Goal: Information Seeking & Learning: Learn about a topic

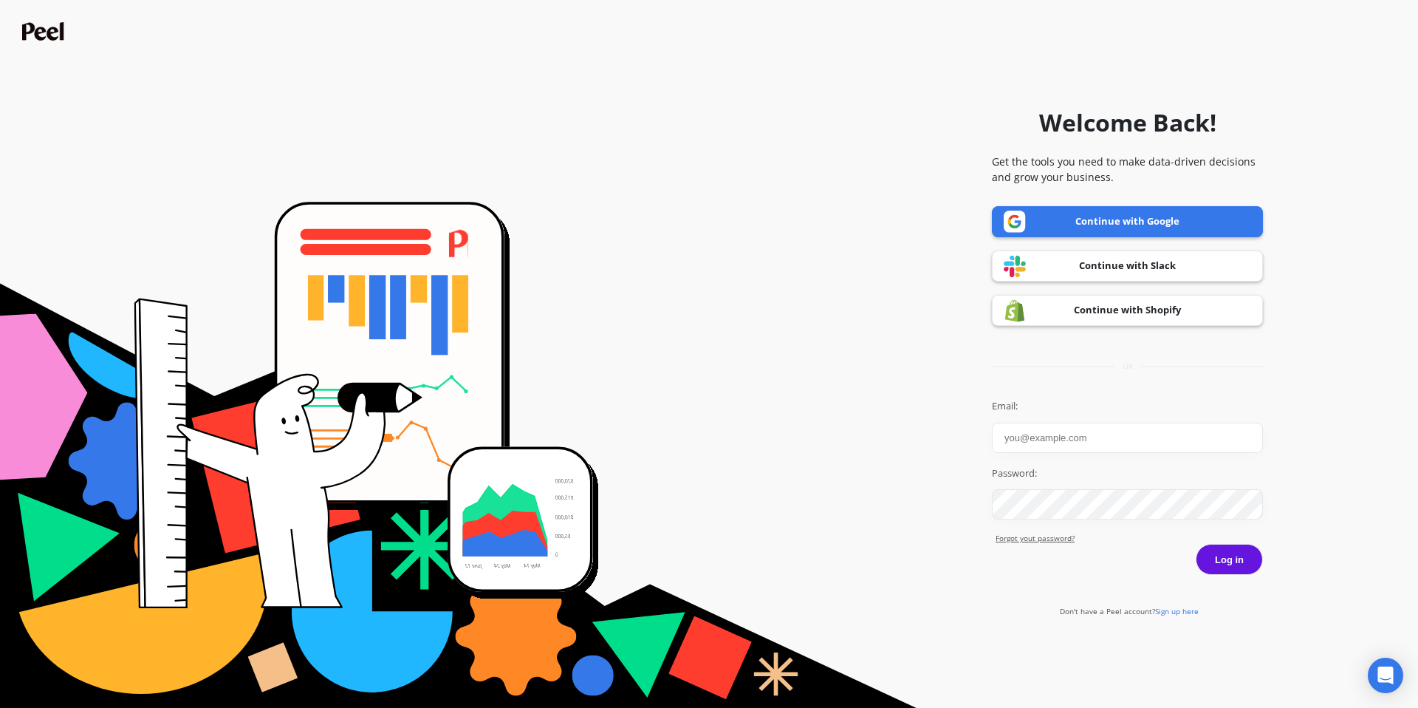
type input "[EMAIL_ADDRESS][DOMAIN_NAME]"
click at [1232, 554] on button "Log in" at bounding box center [1229, 559] width 67 height 31
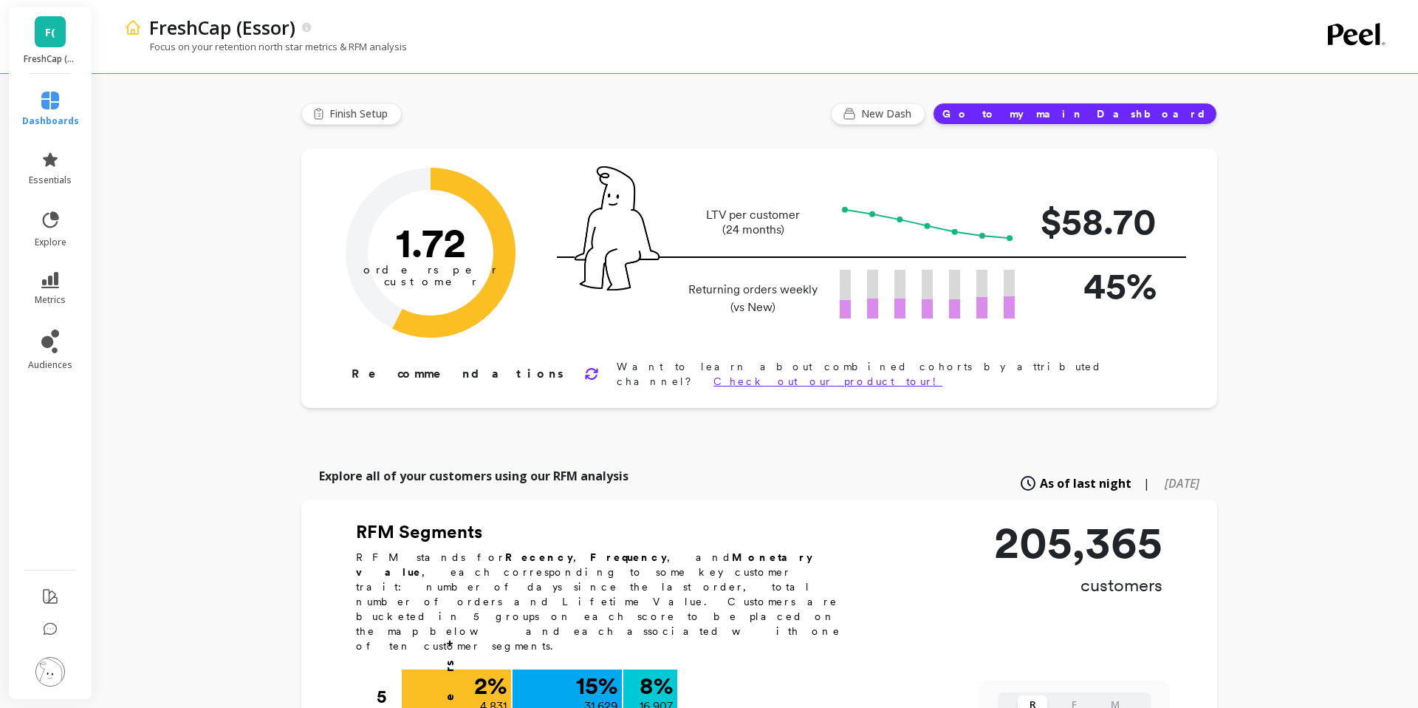
click at [57, 46] on link "F(" at bounding box center [50, 31] width 31 height 31
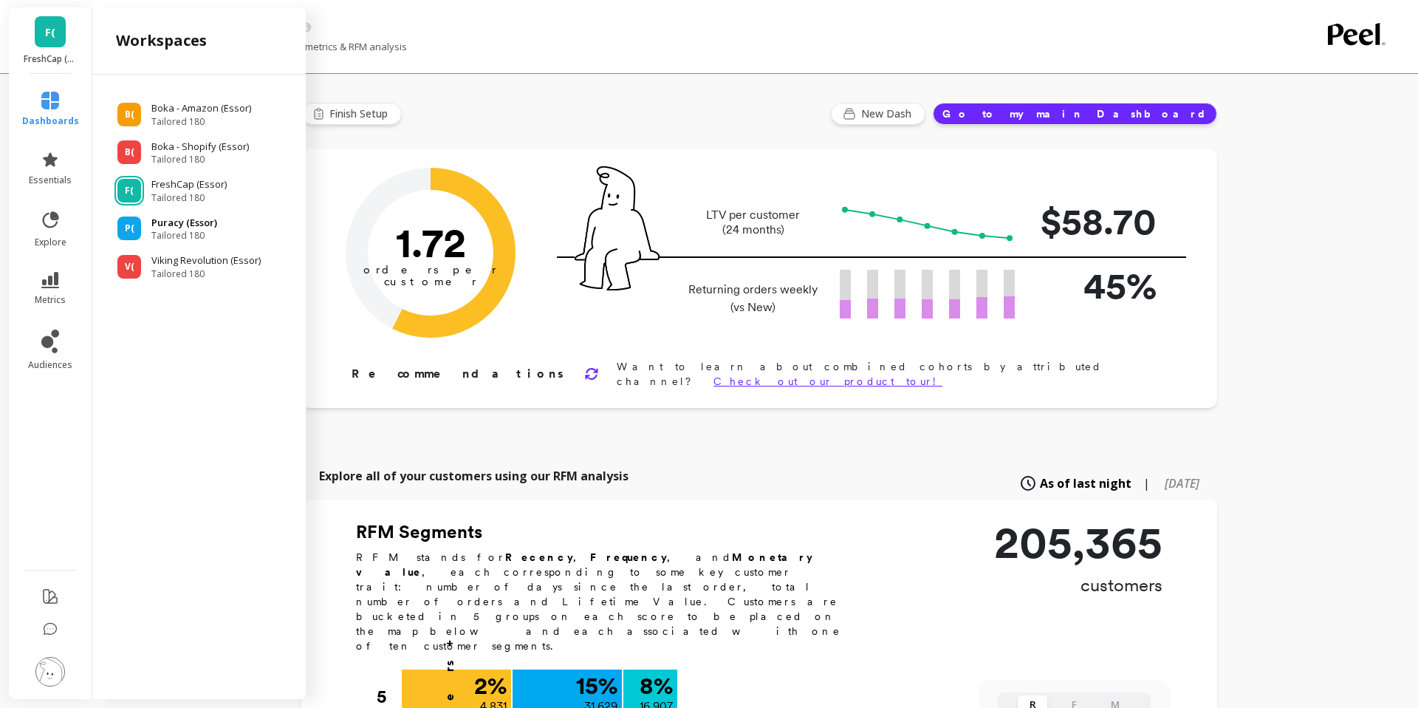
click at [187, 219] on p "Puracy (Essor)" at bounding box center [184, 223] width 66 height 15
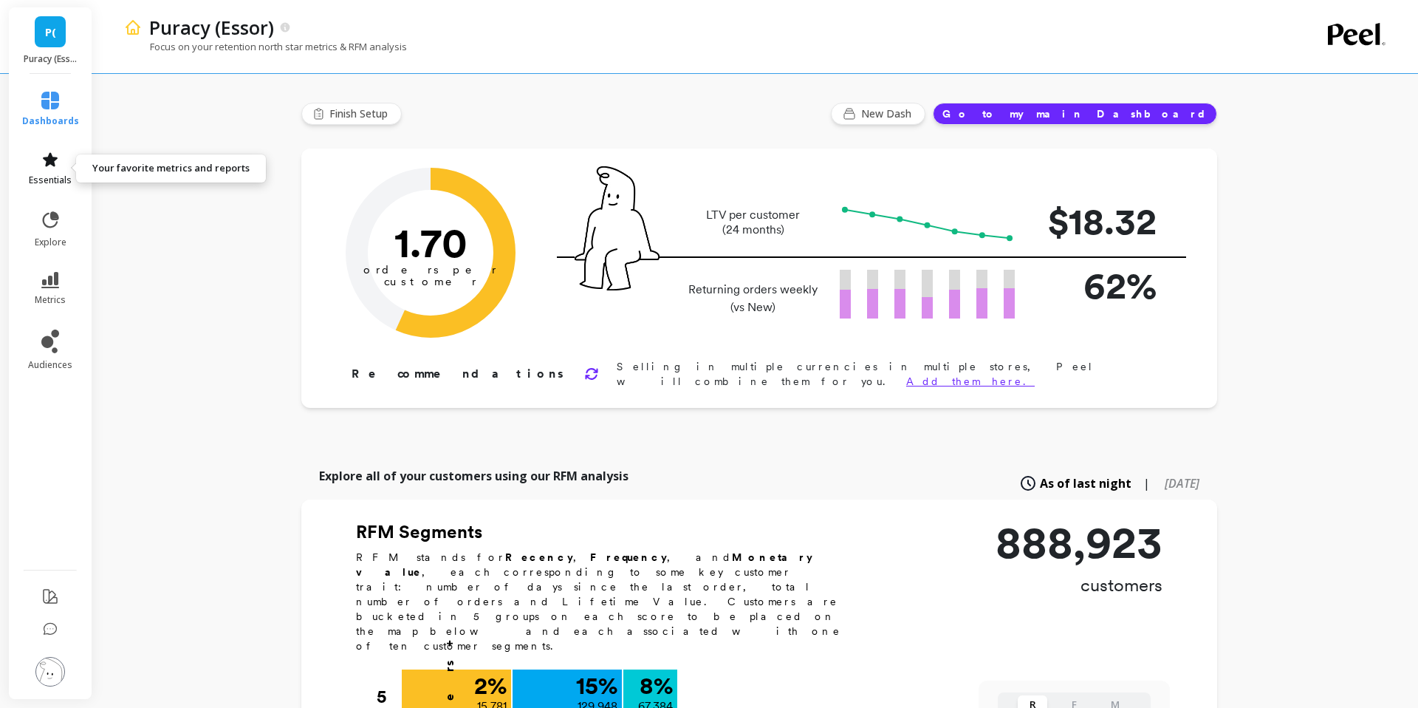
click at [54, 155] on icon at bounding box center [50, 160] width 18 height 18
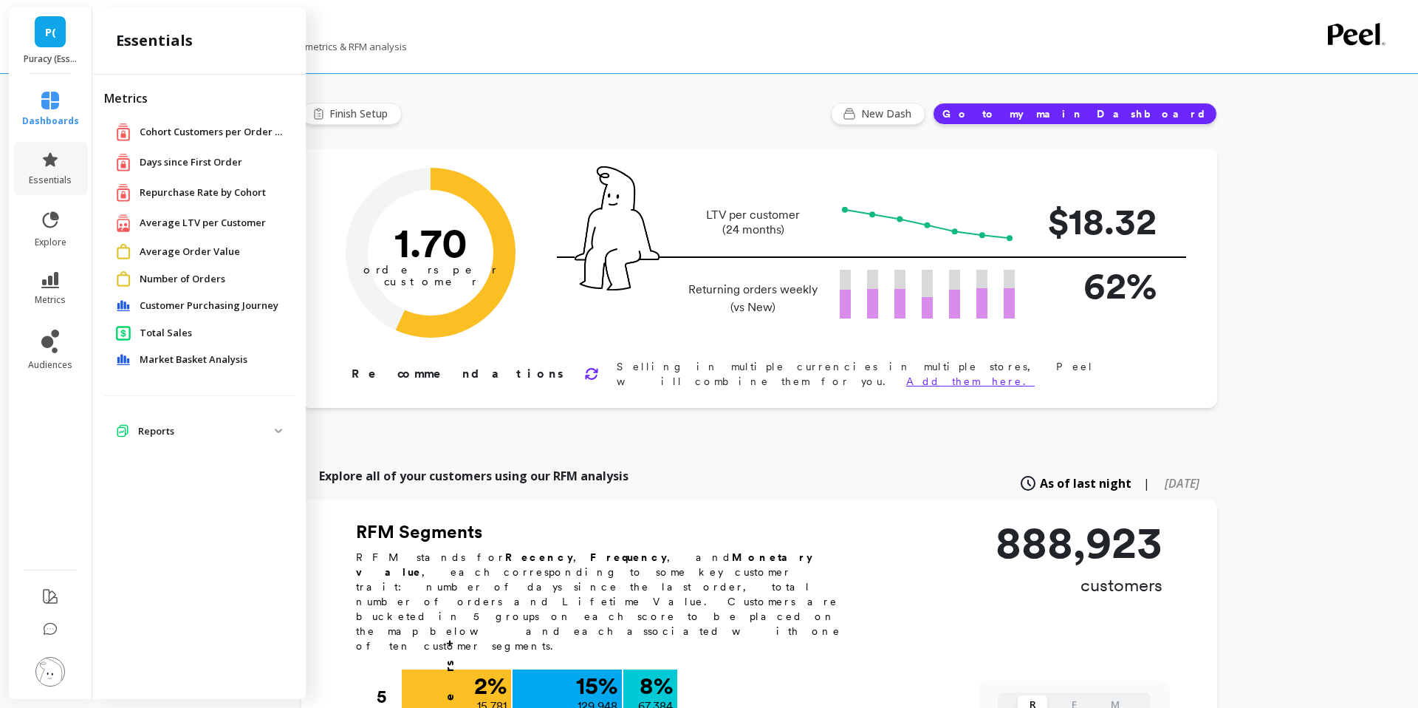
click at [216, 226] on span "Average LTV per Customer" at bounding box center [203, 223] width 126 height 15
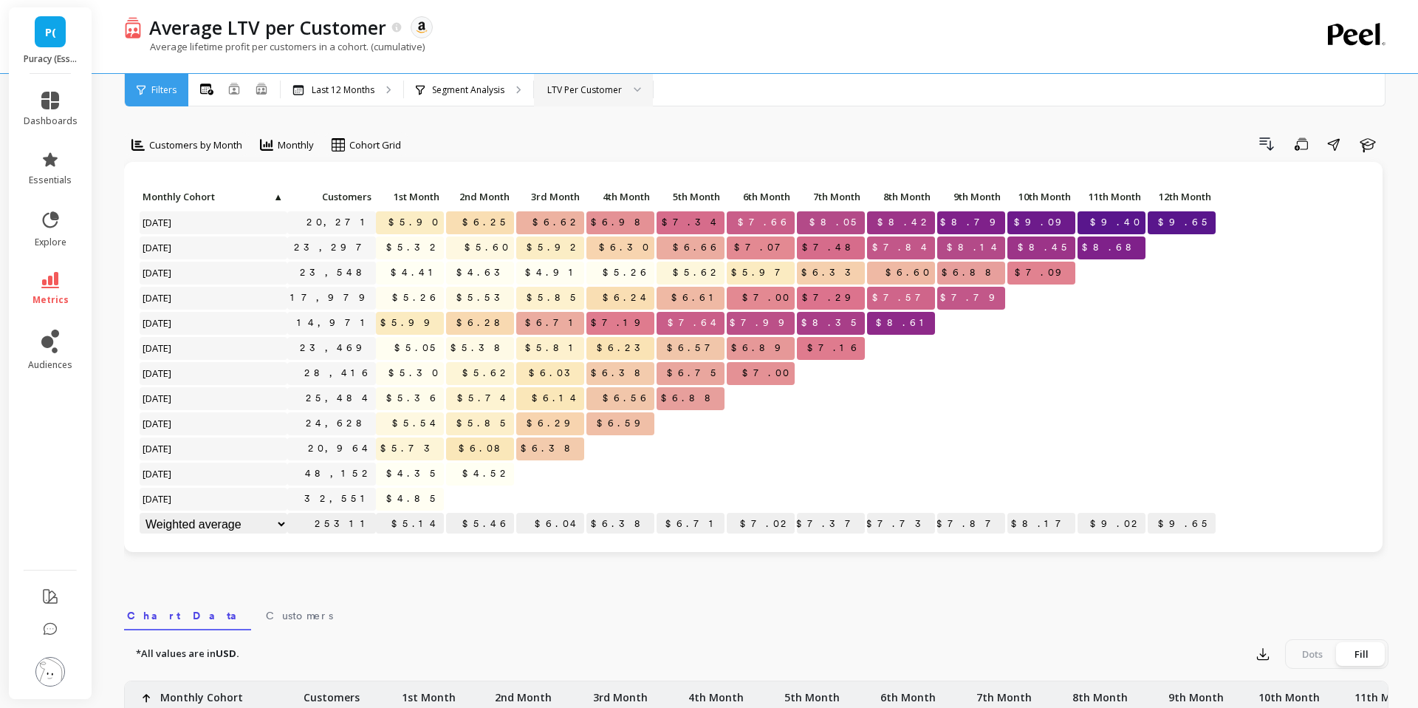
click at [587, 81] on div "LTV Per Customer" at bounding box center [593, 90] width 119 height 33
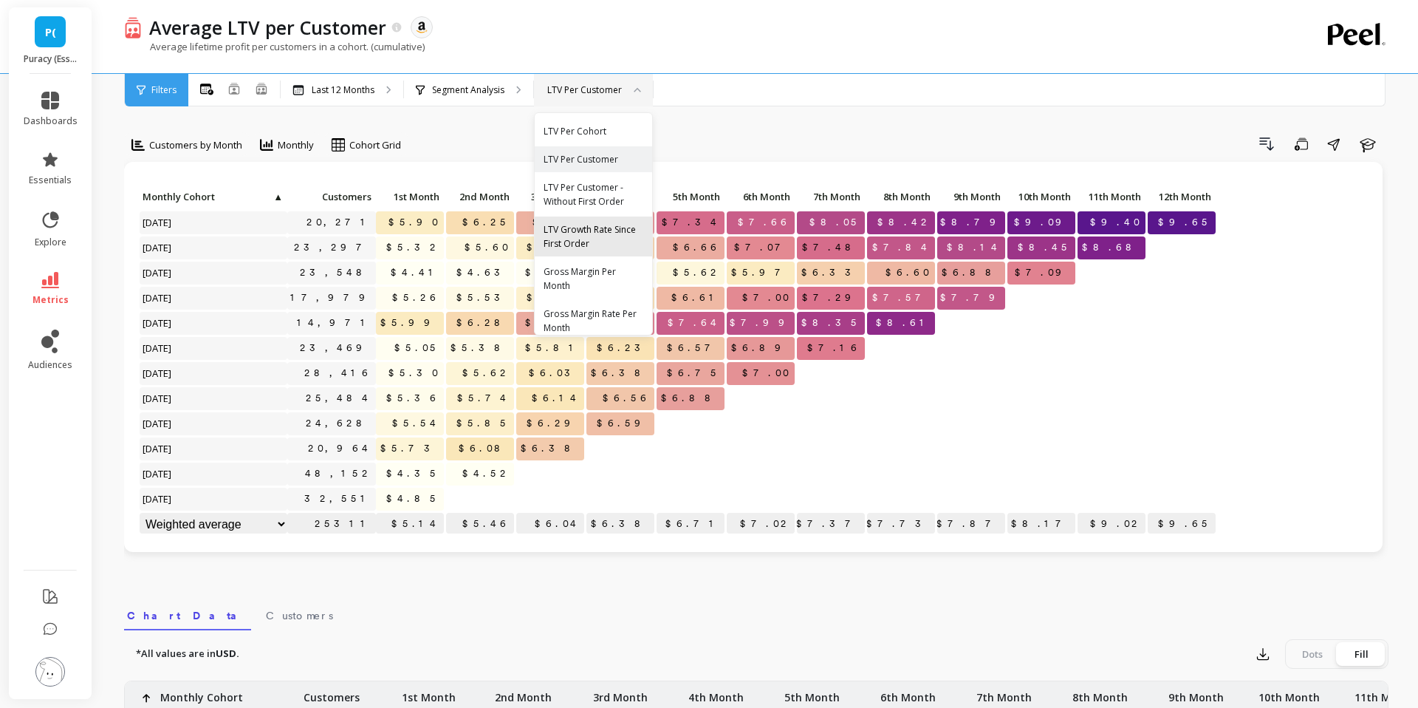
scroll to position [11, 0]
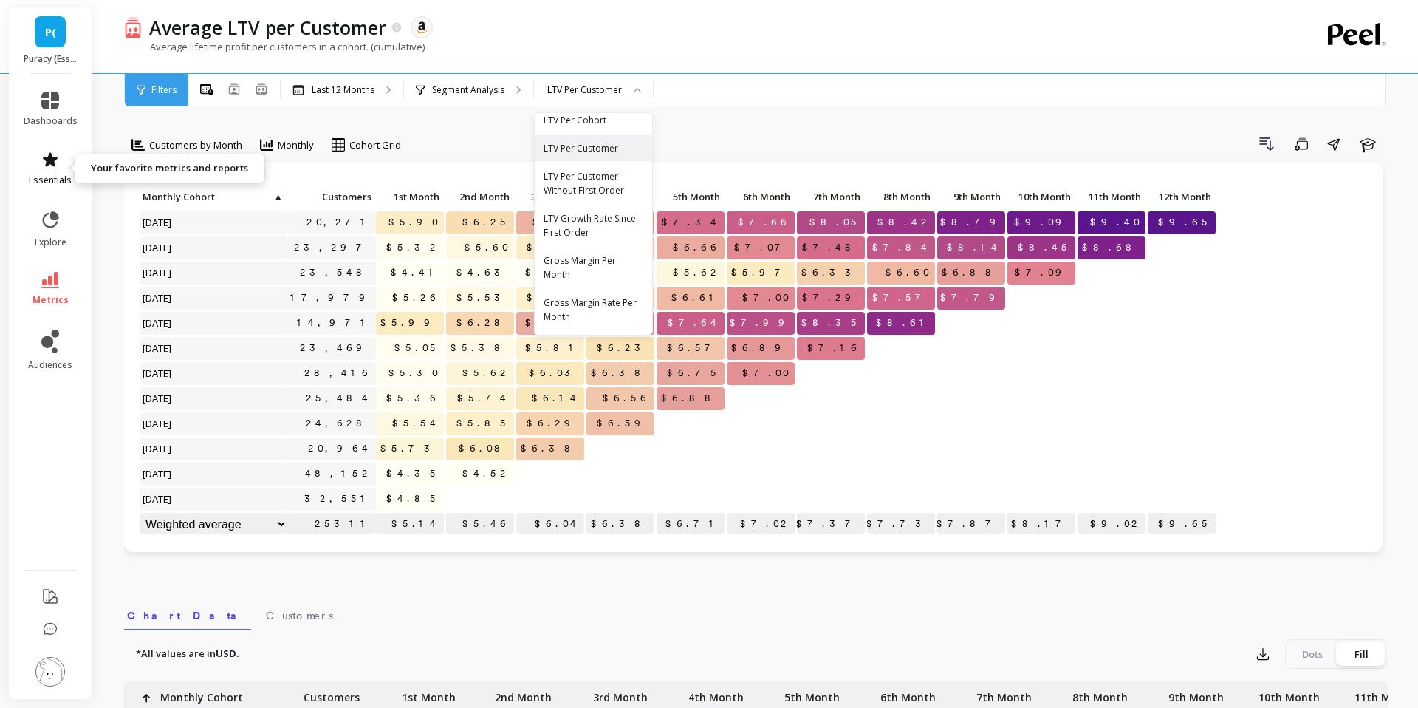
click at [54, 157] on icon at bounding box center [50, 159] width 15 height 14
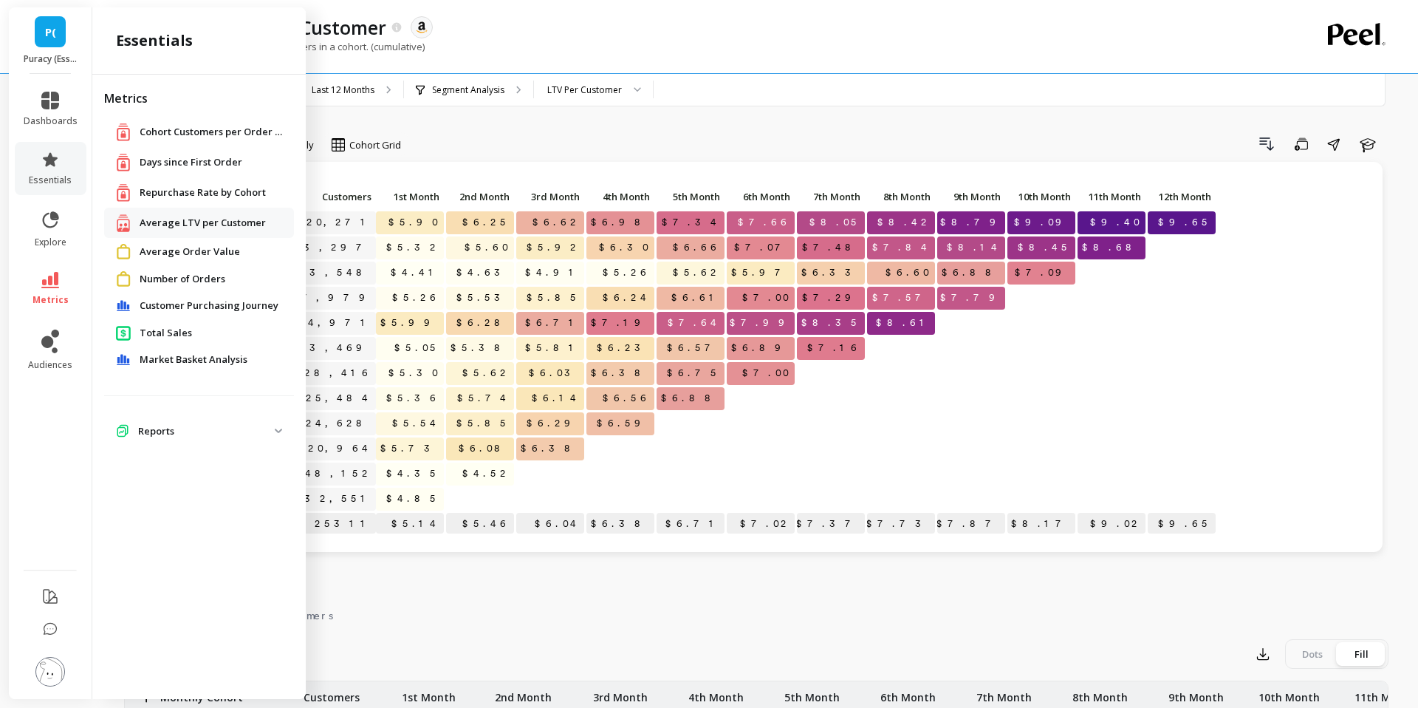
click at [208, 199] on span "Repurchase Rate by Cohort" at bounding box center [203, 192] width 126 height 15
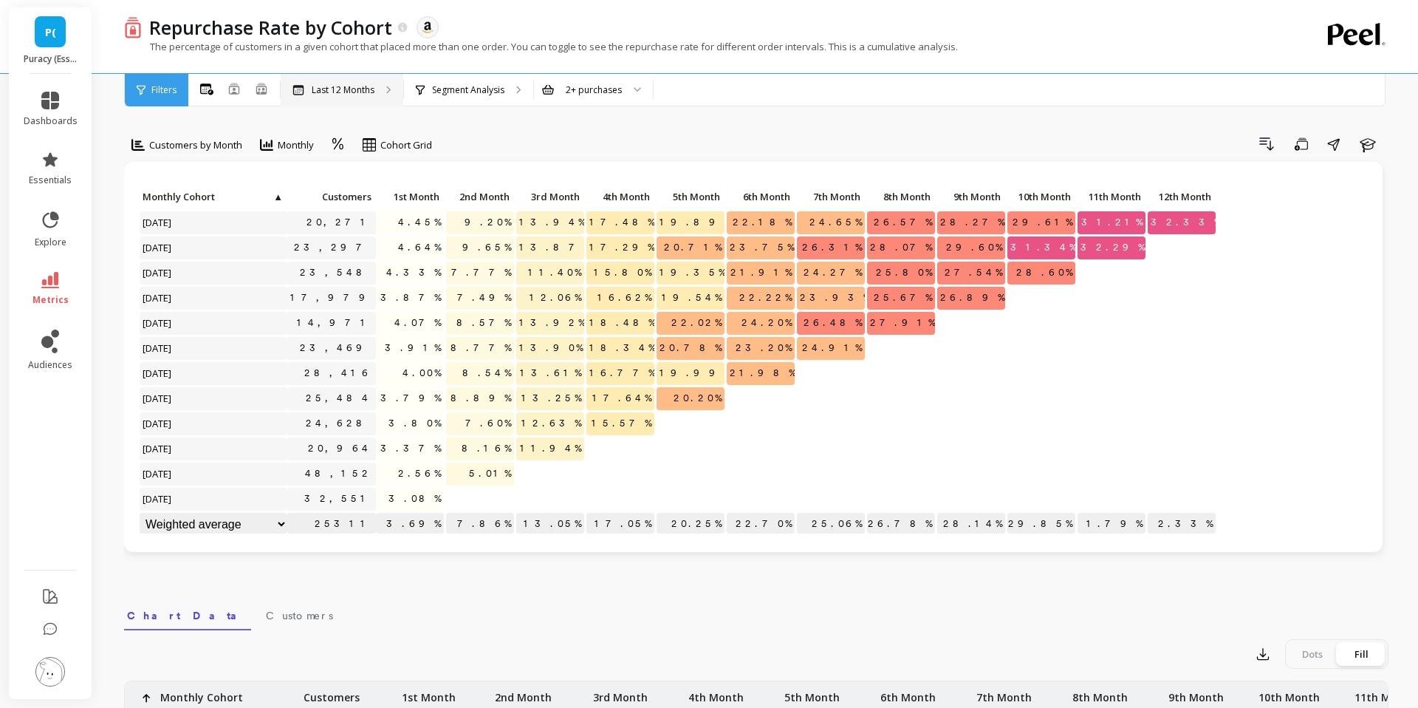
click at [362, 92] on p "Last 12 Months" at bounding box center [343, 90] width 63 height 12
click at [567, 94] on div "2+ purchases" at bounding box center [594, 90] width 56 height 14
click at [489, 88] on p "Segment Analysis" at bounding box center [468, 90] width 72 height 12
click at [50, 270] on li "metrics" at bounding box center [51, 289] width 72 height 52
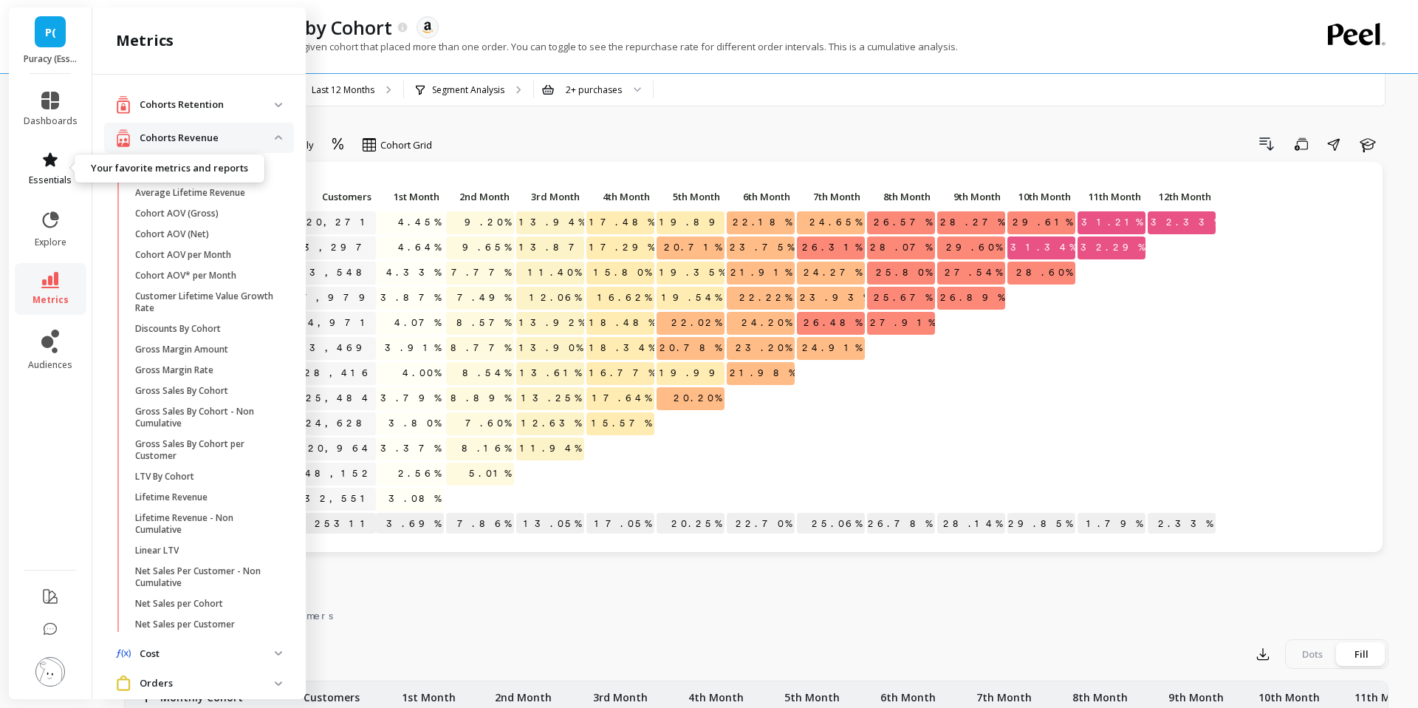
click at [52, 181] on span "essentials" at bounding box center [50, 180] width 43 height 12
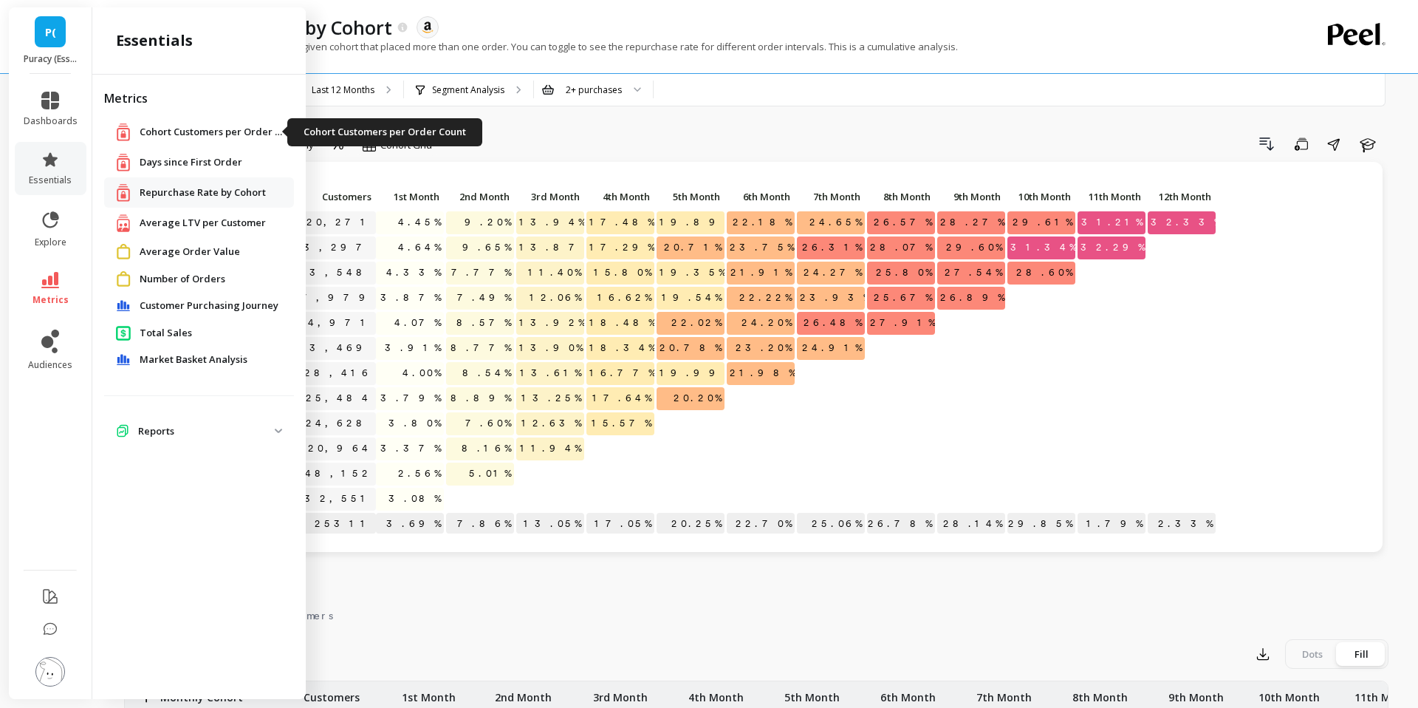
click at [193, 134] on span "Cohort Customers per Order Count" at bounding box center [214, 132] width 148 height 15
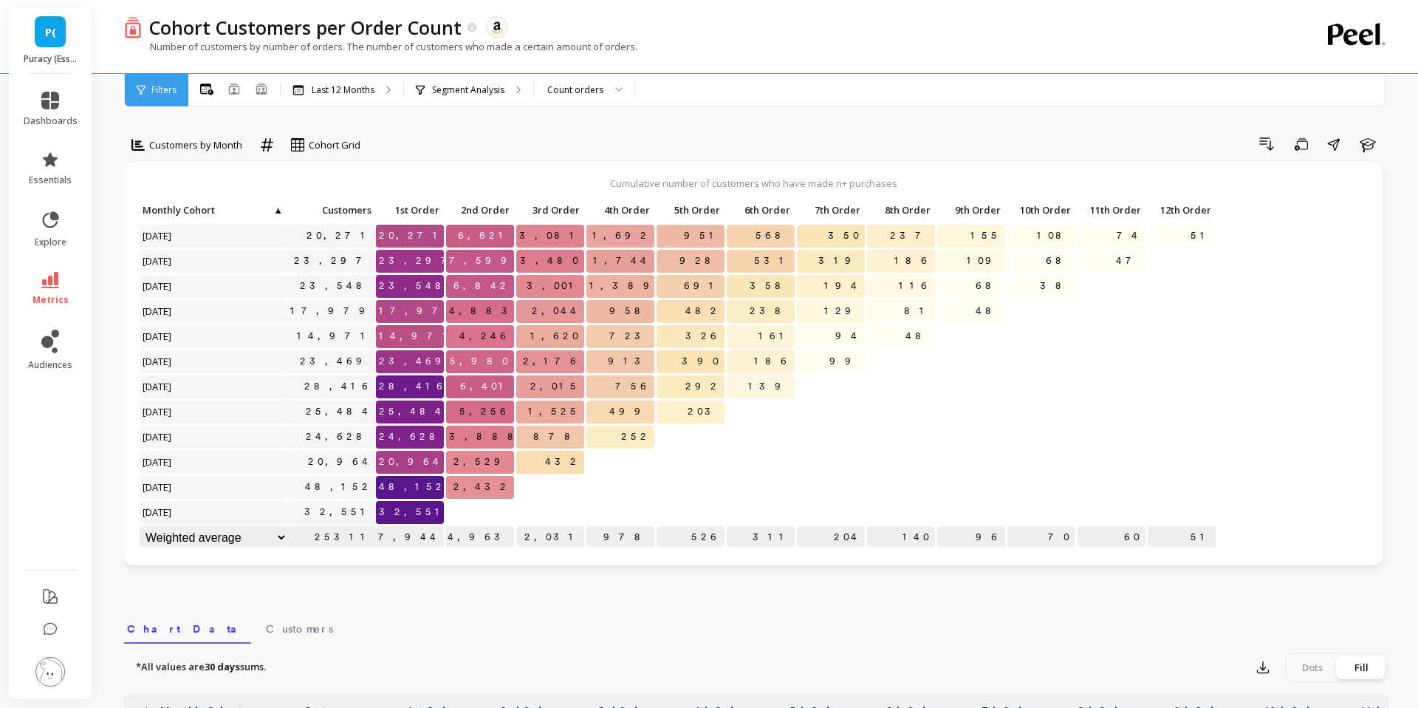
scroll to position [1, 0]
click at [572, 96] on div "Count orders" at bounding box center [575, 90] width 56 height 14
click at [494, 148] on div "Drill Down Save Share Learn" at bounding box center [880, 144] width 1018 height 24
click at [473, 82] on div "Segment Analysis" at bounding box center [468, 90] width 129 height 33
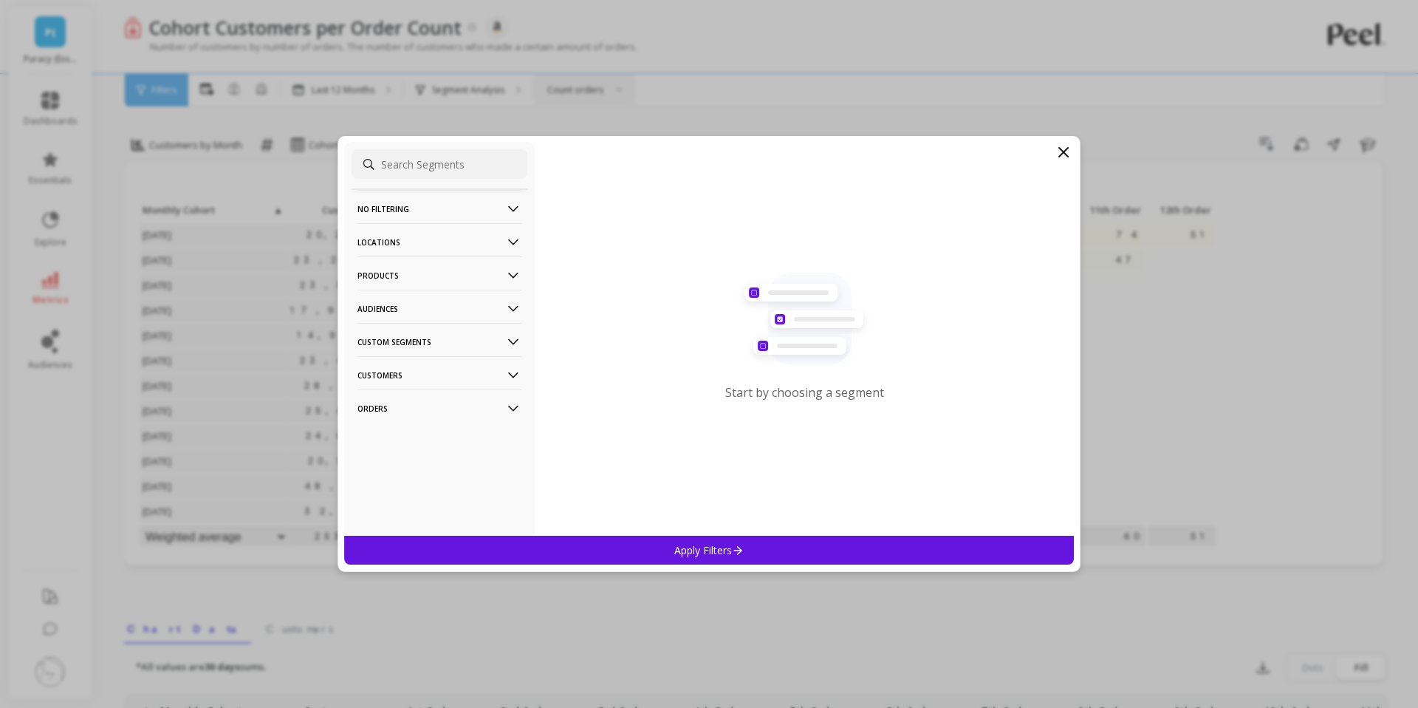
click at [378, 277] on p "Products" at bounding box center [440, 275] width 164 height 38
click at [371, 363] on div "SKUs" at bounding box center [440, 356] width 176 height 24
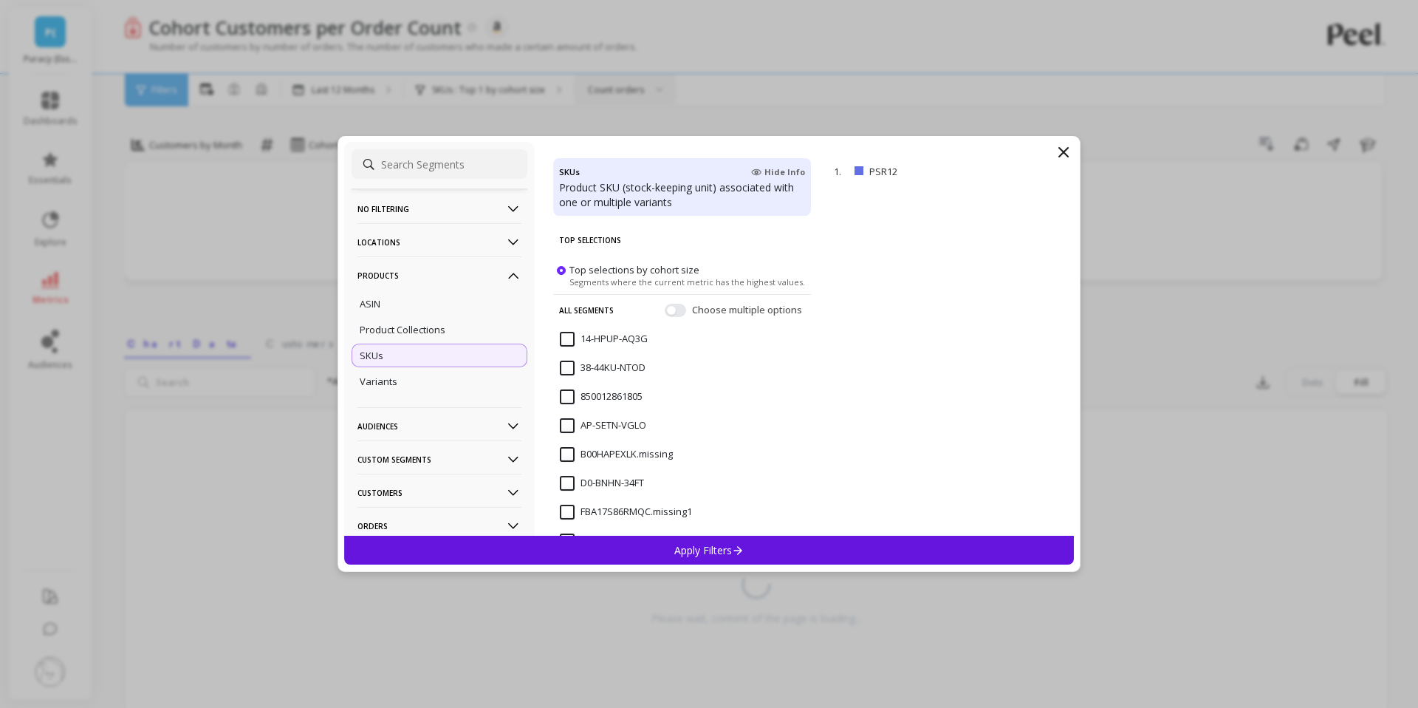
click at [759, 561] on div "Apply Filters" at bounding box center [709, 550] width 730 height 29
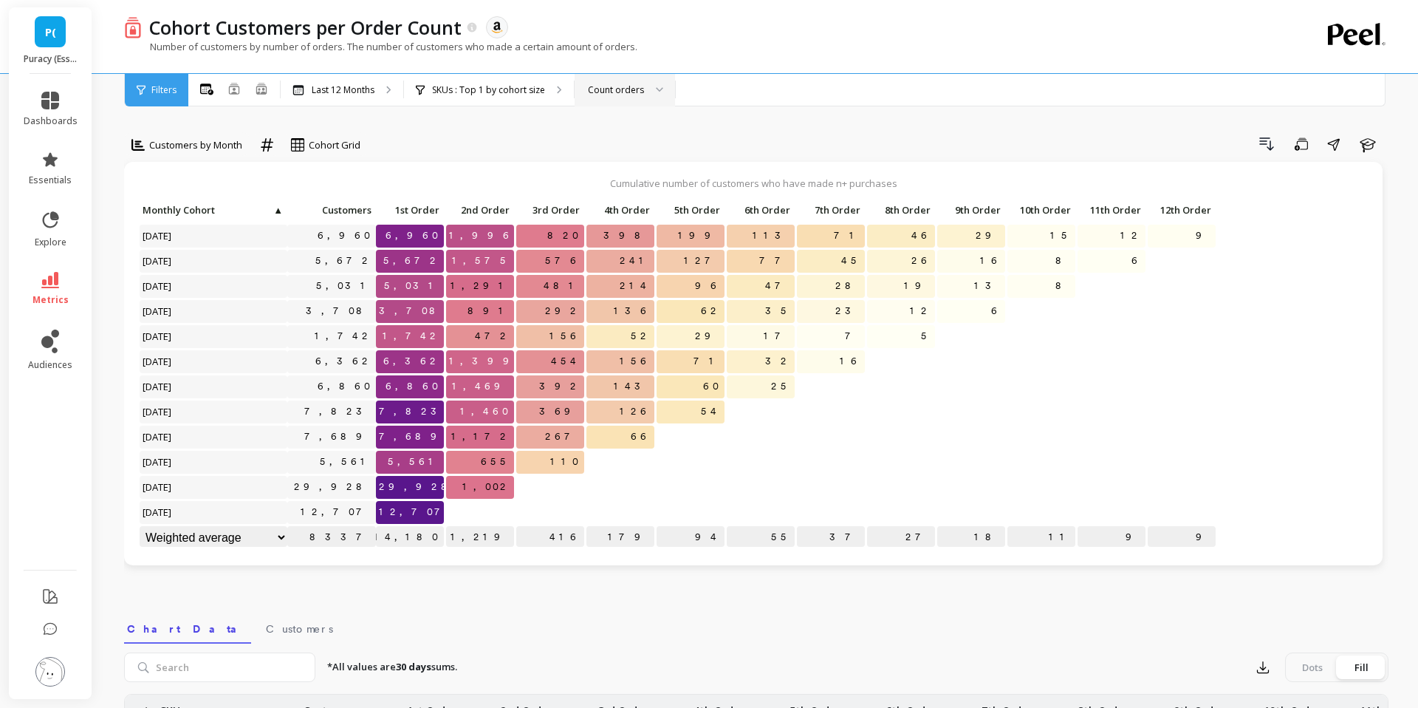
scroll to position [1, 0]
